Goal: Entertainment & Leisure: Consume media (video, audio)

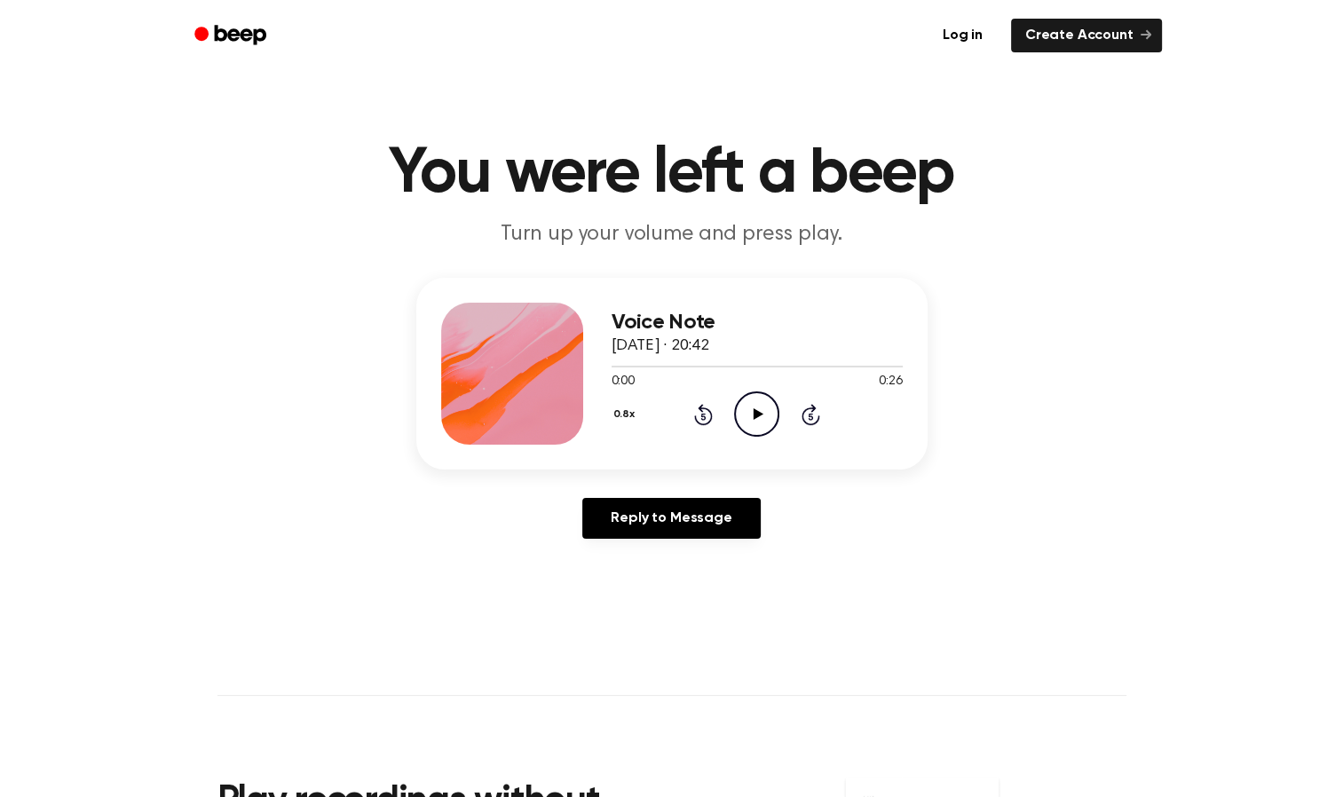
click at [756, 419] on icon "Play Audio" at bounding box center [756, 413] width 45 height 45
click at [740, 417] on icon "Play Audio" at bounding box center [756, 413] width 45 height 45
click at [757, 396] on icon "Play Audio" at bounding box center [756, 413] width 45 height 45
click at [763, 414] on icon "Play Audio" at bounding box center [756, 413] width 45 height 45
click at [753, 418] on icon at bounding box center [758, 414] width 10 height 12
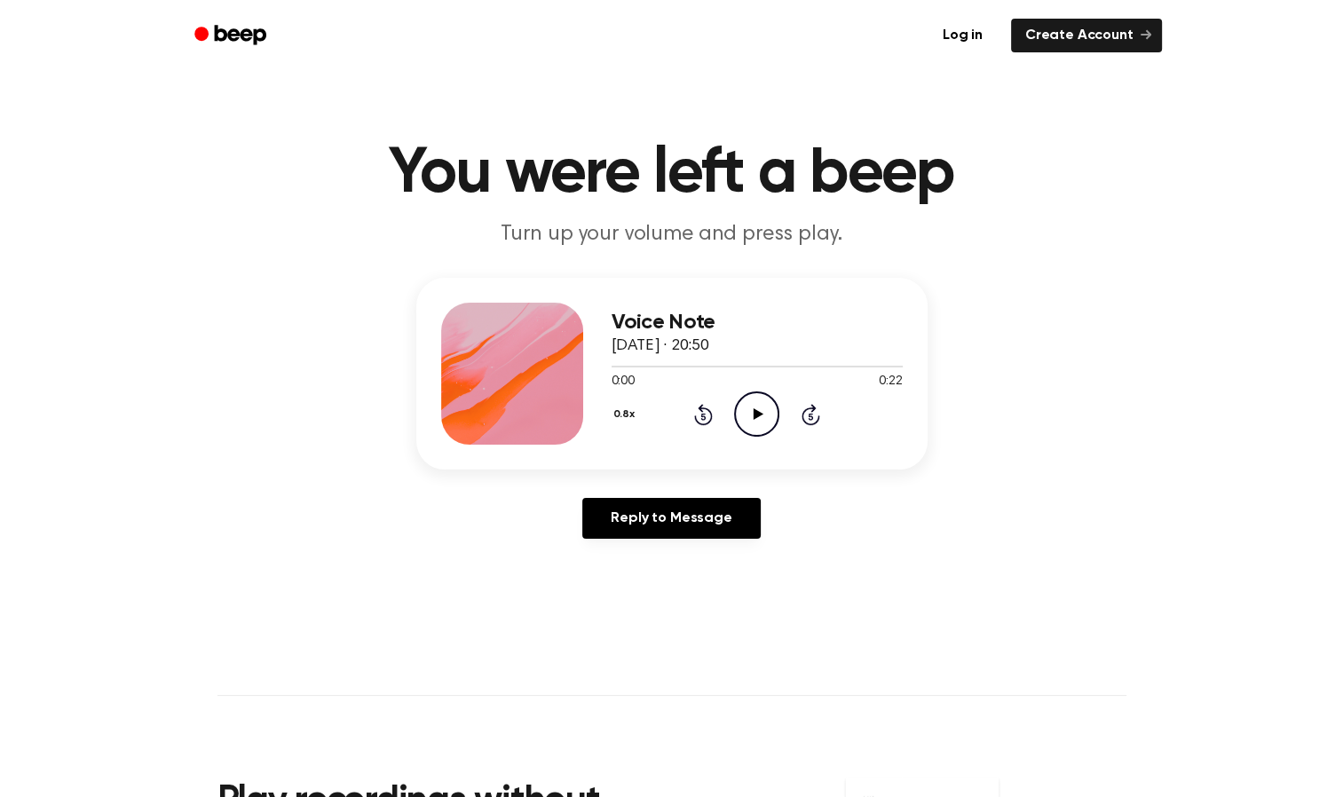
click at [761, 406] on icon "Play Audio" at bounding box center [756, 413] width 45 height 45
click at [747, 429] on icon "Play Audio" at bounding box center [756, 413] width 45 height 45
